Goal: Task Accomplishment & Management: Use online tool/utility

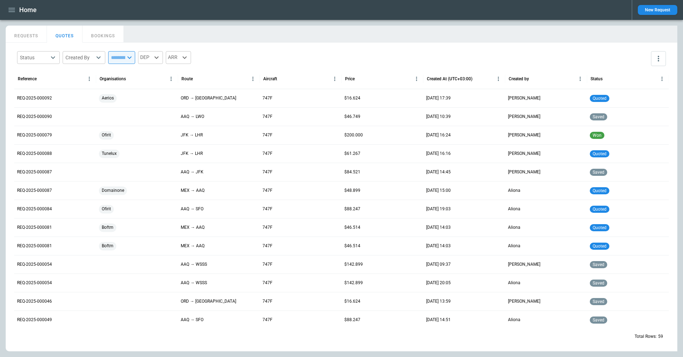
click at [655, 61] on icon "more" at bounding box center [658, 58] width 9 height 9
click at [644, 82] on div "View Settings" at bounding box center [637, 86] width 48 height 9
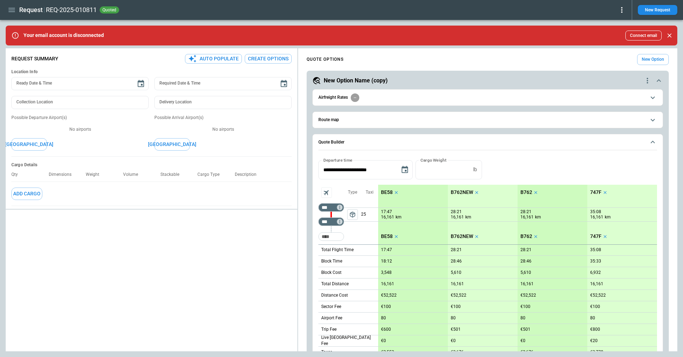
scroll to position [498, 0]
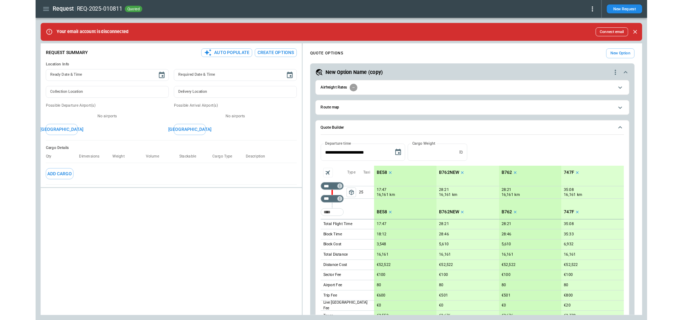
scroll to position [498, 0]
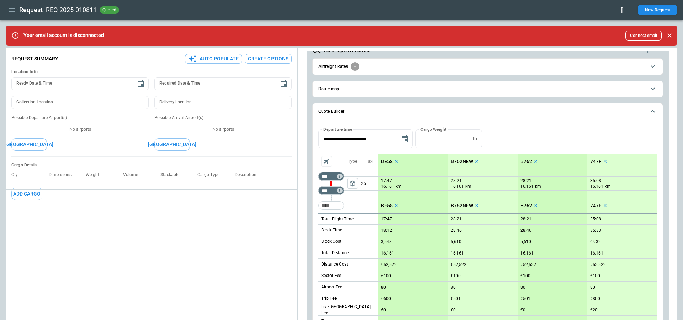
type textarea "*"
